Goal: Go to known website: Access a specific website the user already knows

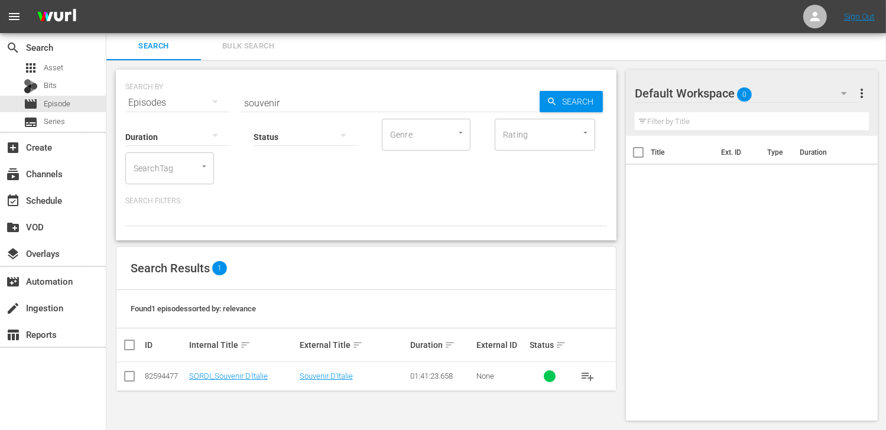
scroll to position [1, 0]
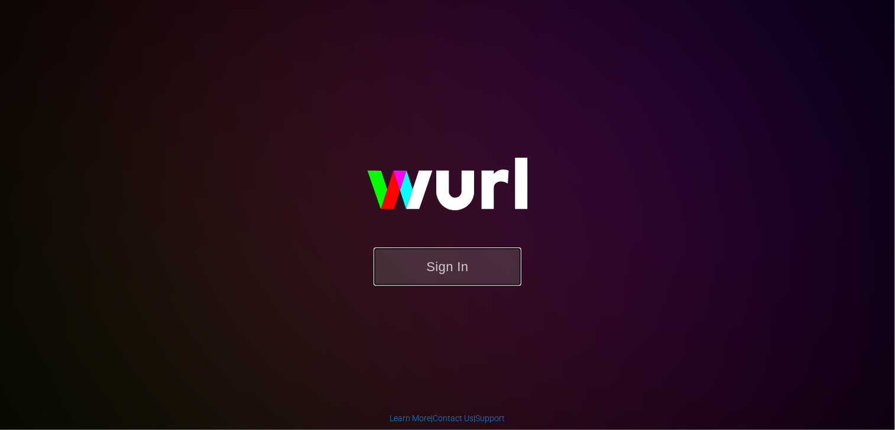
click at [457, 266] on button "Sign In" at bounding box center [447, 267] width 148 height 38
